Goal: Communication & Community: Ask a question

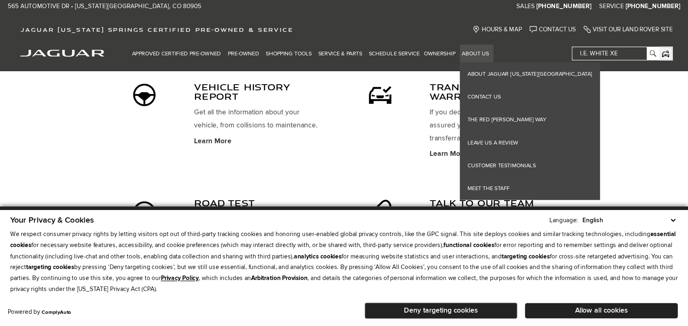
scroll to position [1111, 0]
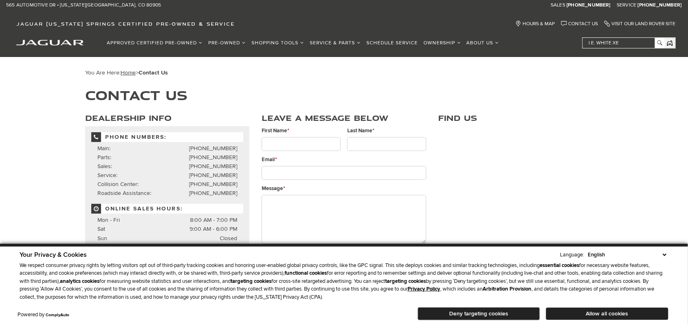
click at [316, 144] on input "First Name *" at bounding box center [301, 144] width 79 height 14
type input "[PERSON_NAME]"
type input "Edmunds"
type input "[EMAIL_ADDRESS][DOMAIN_NAME]"
click at [295, 216] on textarea "Message *" at bounding box center [344, 219] width 164 height 49
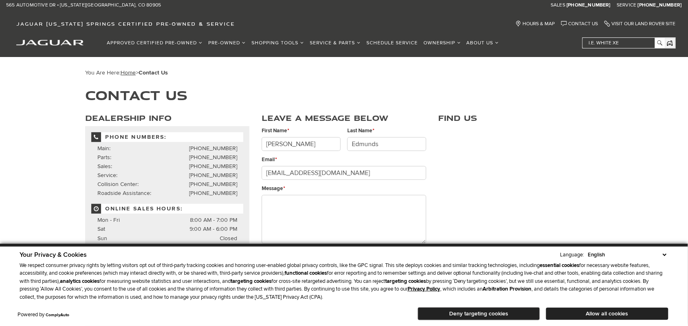
paste textarea "Your location in my neighborhood"
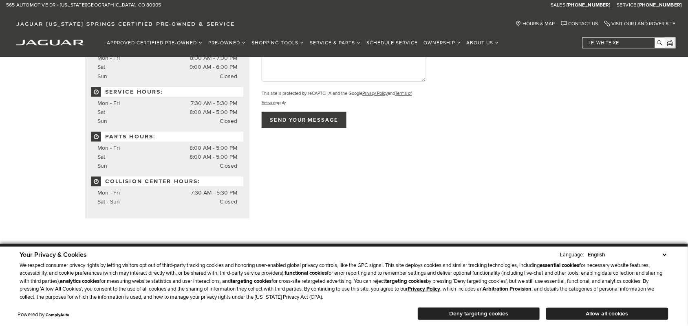
scroll to position [170, 0]
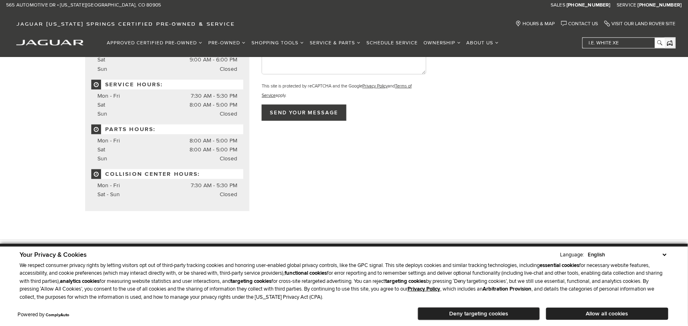
type textarea "Your location in my neighborhood"
click at [333, 66] on textarea "Your location in my neighborhood" at bounding box center [344, 50] width 164 height 49
paste textarea "I came across your bussiness the other day My team and I provide top-quality cl…"
type textarea "I came across your bussiness the other day My team and I provide top-quality cl…"
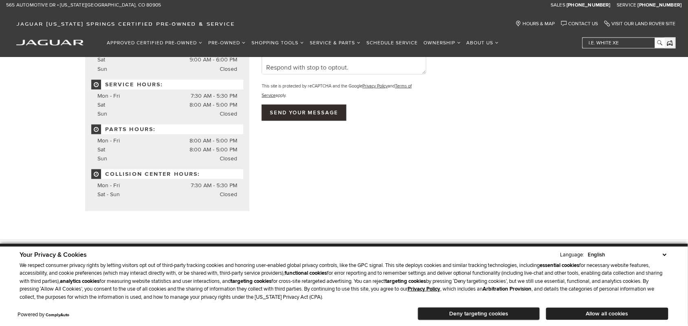
click at [291, 112] on input "Send your message" at bounding box center [304, 113] width 85 height 16
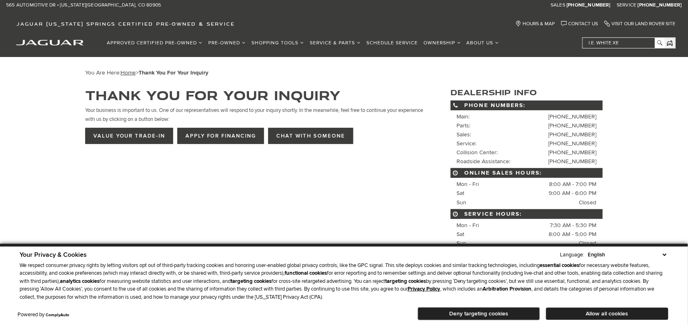
scroll to position [316, 0]
